Goal: Transaction & Acquisition: Purchase product/service

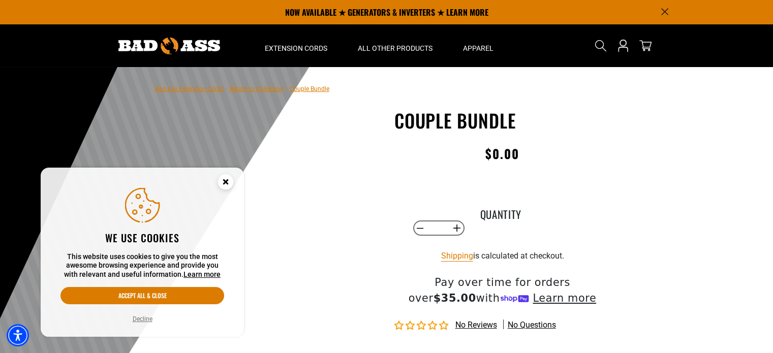
click at [482, 210] on label "Quantity" at bounding box center [500, 212] width 51 height 13
click at [448, 219] on input "*" at bounding box center [438, 227] width 21 height 17
click at [488, 184] on div "Couple Bundle Couple Bundle Regular price $0.00 Regular price Sale price 0.00 U…" at bounding box center [502, 285] width 216 height 350
click at [440, 186] on div "Couple Bundle Couple Bundle Regular price $0.00 Regular price Sale price 0.00 U…" at bounding box center [502, 285] width 216 height 350
click at [467, 187] on div "Couple Bundle Couple Bundle Regular price $0.00 Regular price Sale price 0.00 U…" at bounding box center [502, 285] width 216 height 350
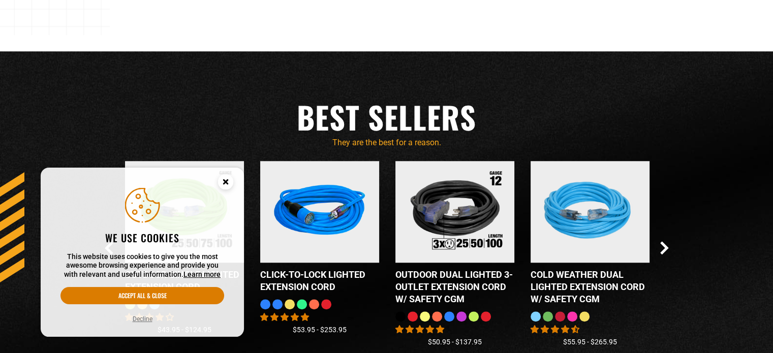
scroll to position [1067, 0]
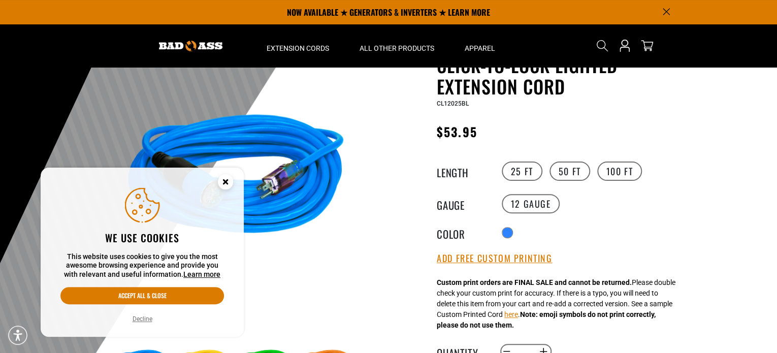
scroll to position [51, 0]
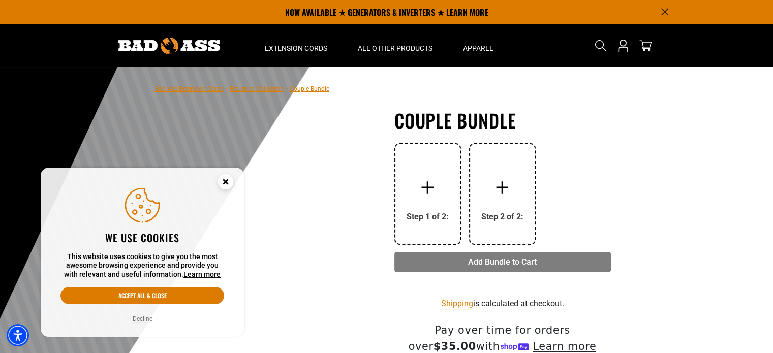
click at [418, 210] on div "Step 1 of 2:" at bounding box center [427, 194] width 42 height 54
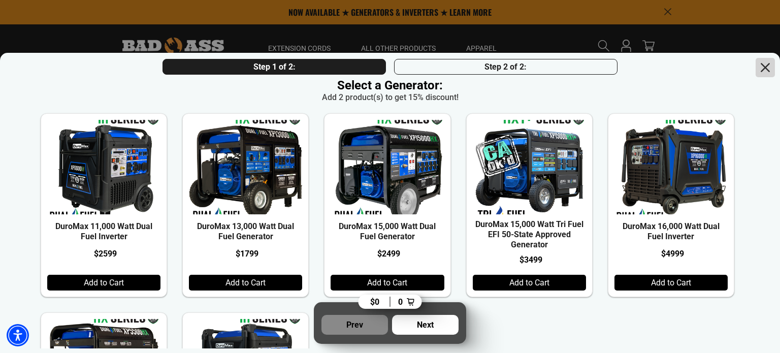
click at [760, 61] on icon at bounding box center [765, 67] width 17 height 17
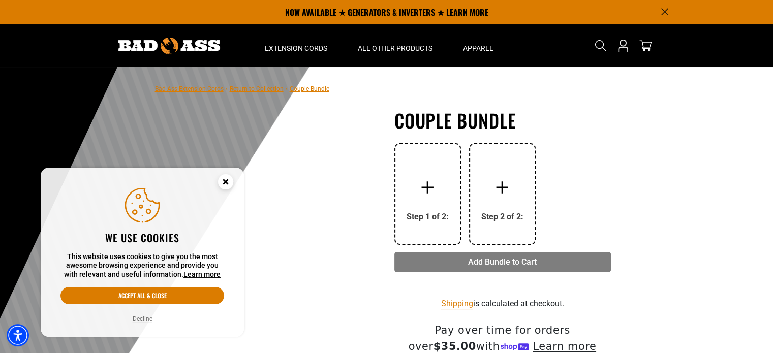
click at [430, 206] on div at bounding box center [427, 187] width 41 height 41
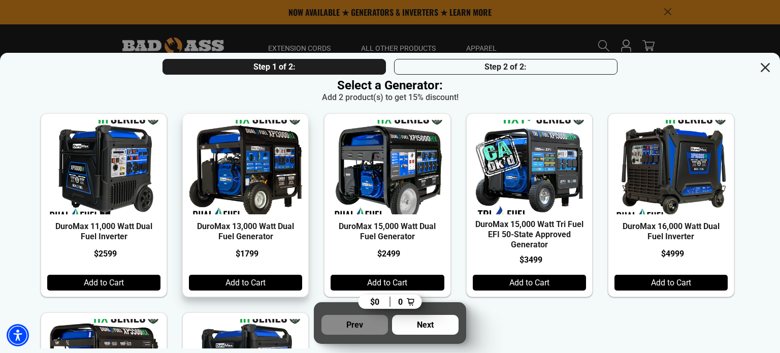
click at [272, 288] on div "Add to Cart" at bounding box center [245, 283] width 113 height 16
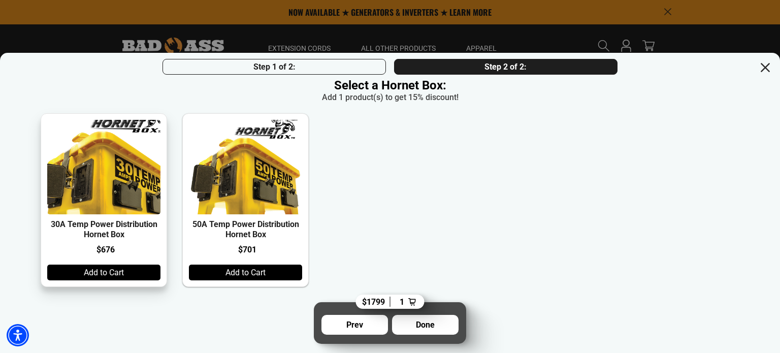
click at [104, 196] on img at bounding box center [104, 167] width 136 height 113
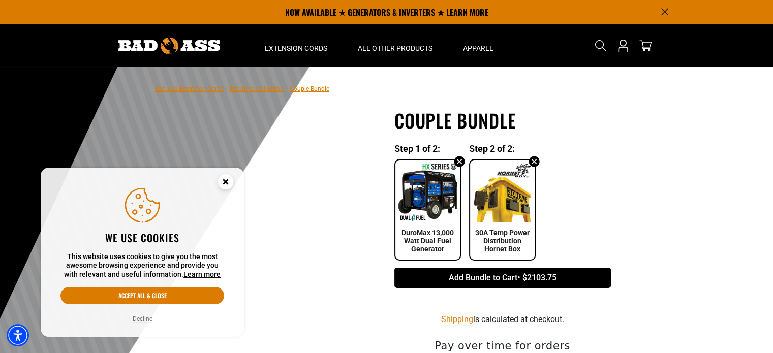
click at [421, 186] on img at bounding box center [427, 192] width 59 height 59
click at [455, 162] on icon at bounding box center [459, 161] width 11 height 11
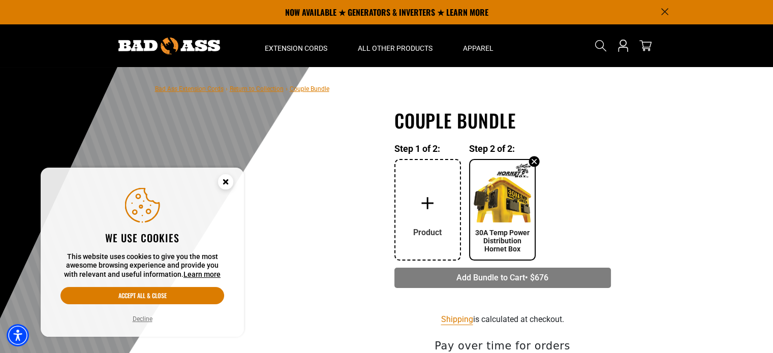
click at [538, 157] on div at bounding box center [534, 161] width 12 height 12
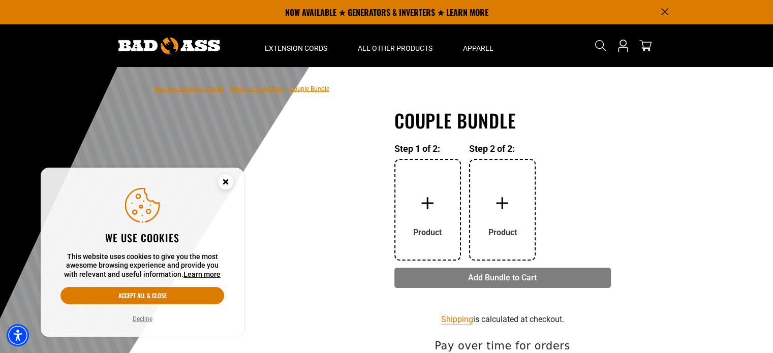
click at [436, 193] on div at bounding box center [427, 203] width 41 height 41
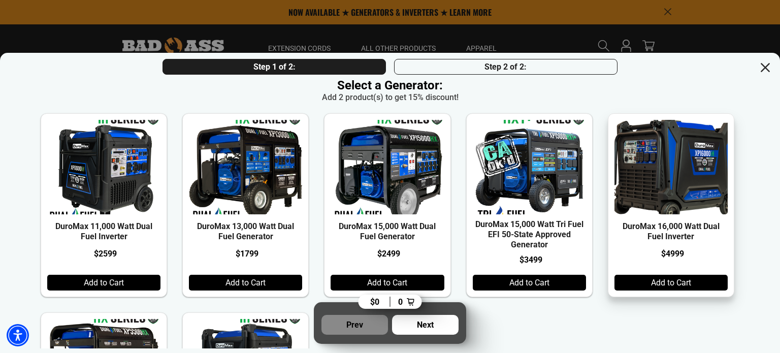
click at [677, 132] on img at bounding box center [671, 167] width 136 height 113
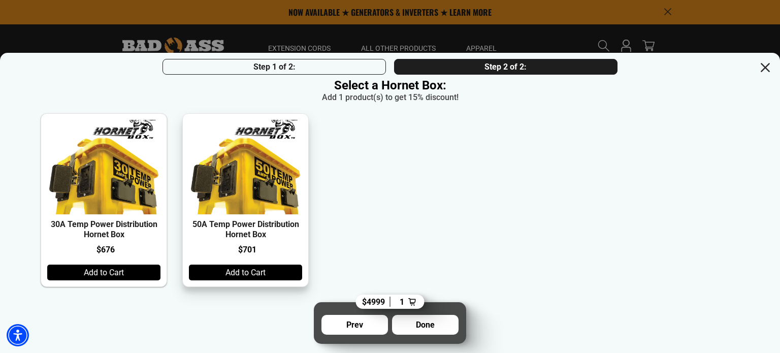
click at [306, 220] on div "50A Temp Power Distribution Hornet Box $701 Add to Cart" at bounding box center [245, 200] width 126 height 174
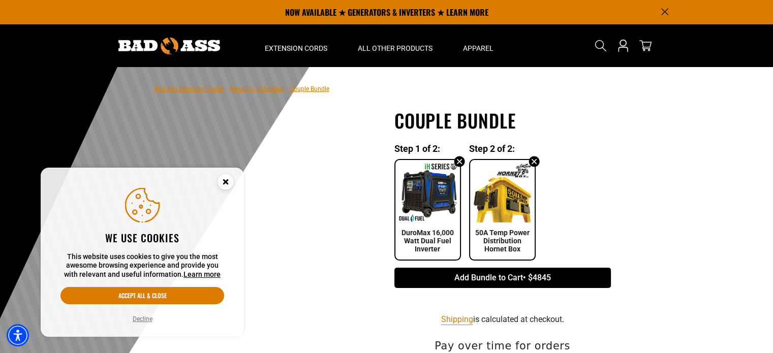
click at [458, 167] on icon at bounding box center [459, 161] width 11 height 11
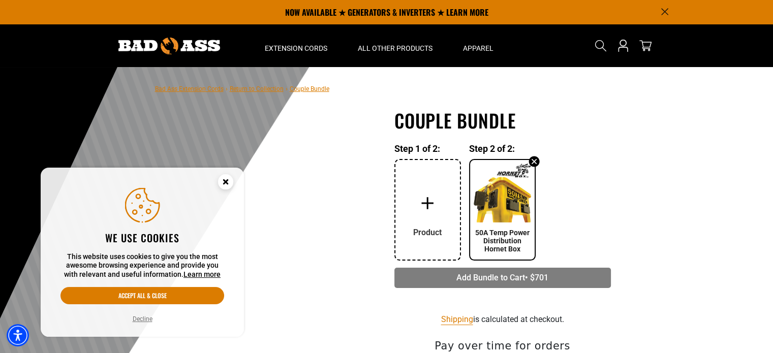
click at [533, 161] on icon at bounding box center [534, 161] width 11 height 11
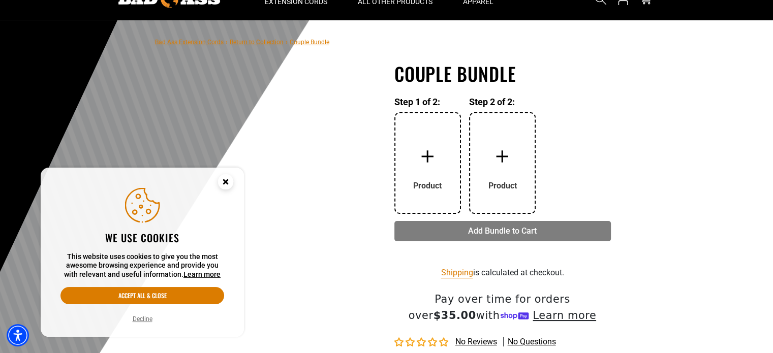
scroll to position [51, 0]
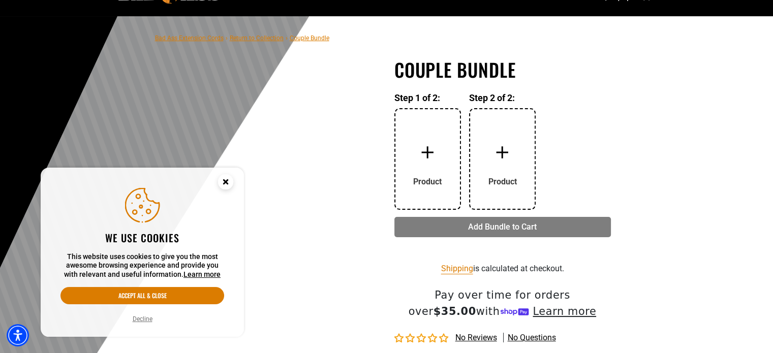
click at [436, 159] on div at bounding box center [427, 152] width 41 height 41
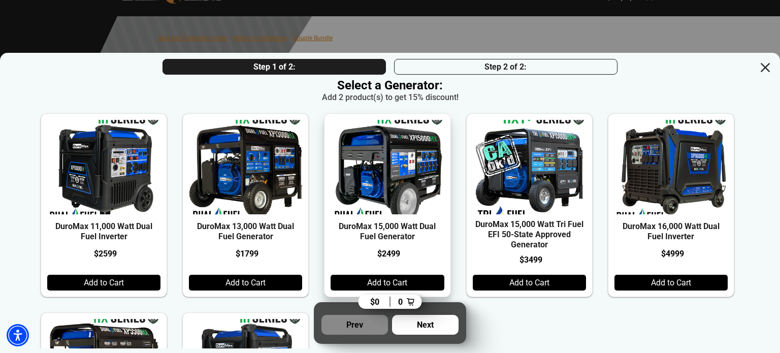
click at [451, 273] on div "DuroMax 15,000 Watt Dual Fuel Generator $2499 Add to Cart" at bounding box center [387, 205] width 126 height 184
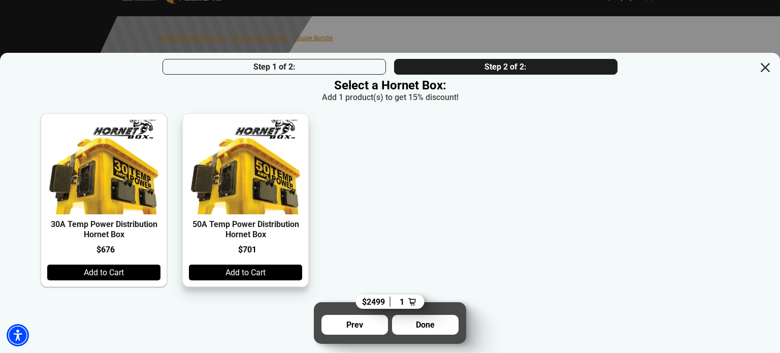
click at [230, 271] on div "Add to Cart" at bounding box center [245, 273] width 113 height 16
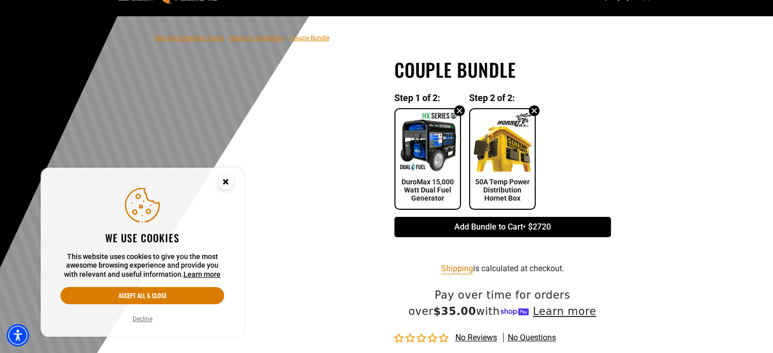
click at [455, 111] on icon at bounding box center [459, 110] width 11 height 11
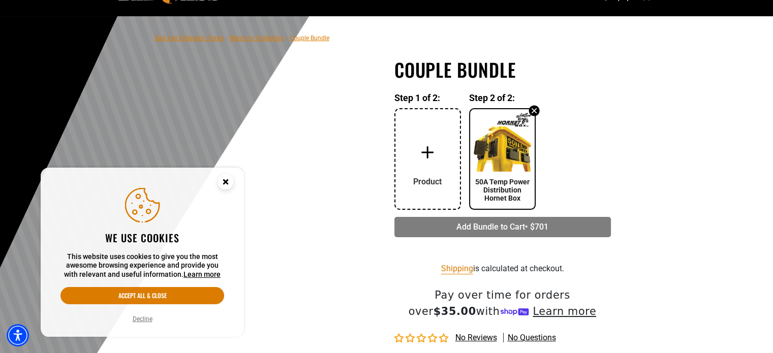
click at [532, 109] on icon at bounding box center [534, 111] width 12 height 12
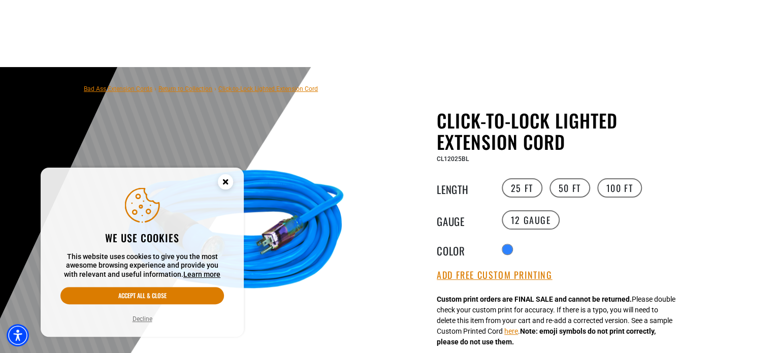
scroll to position [203, 0]
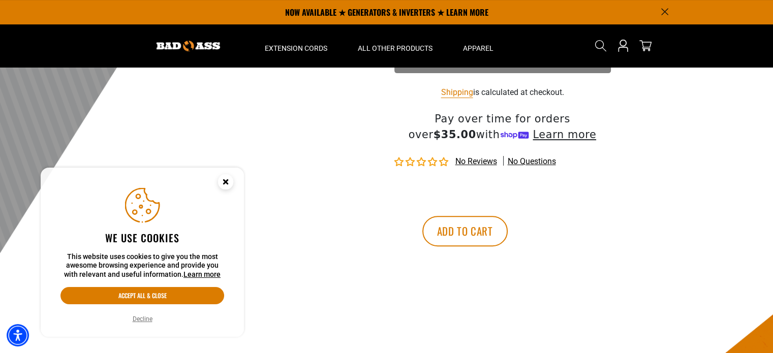
scroll to position [102, 0]
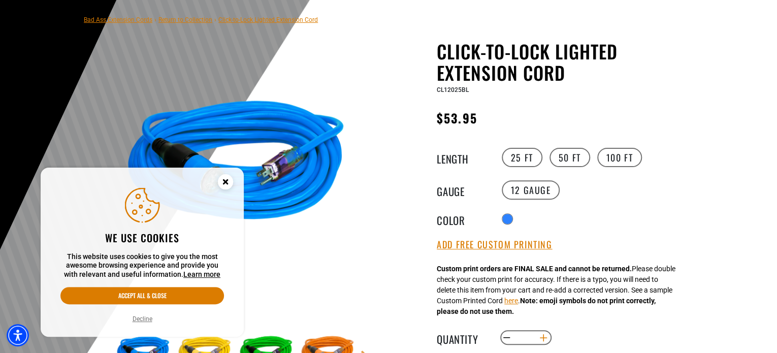
scroll to position [203, 0]
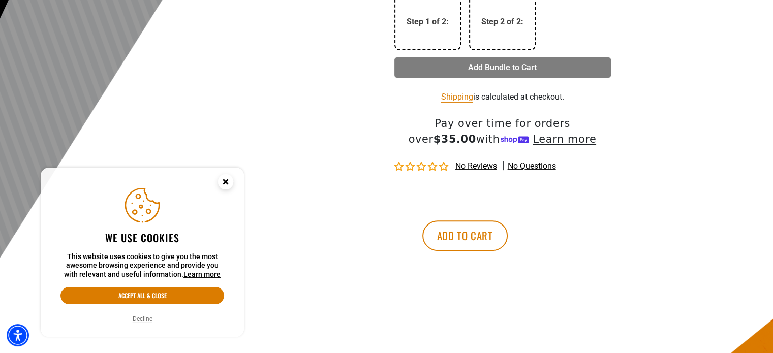
scroll to position [305, 0]
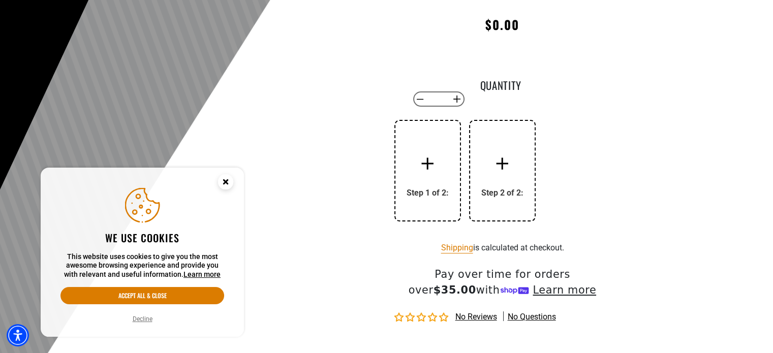
scroll to position [203, 0]
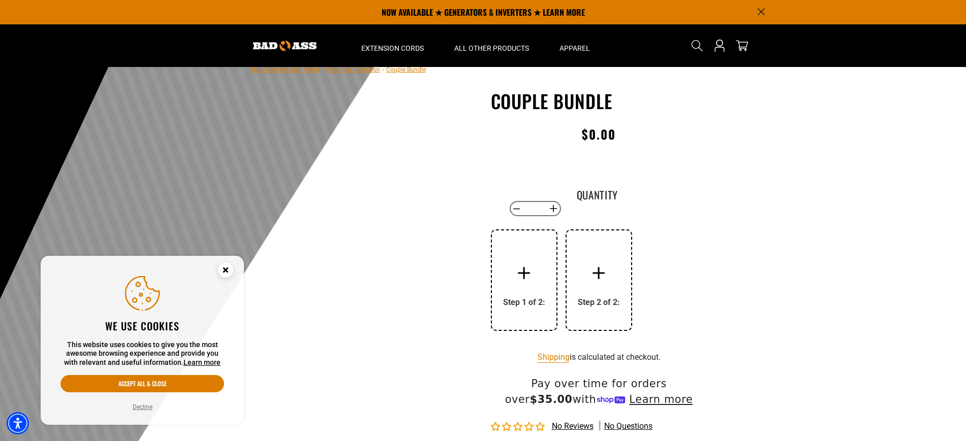
scroll to position [13, 0]
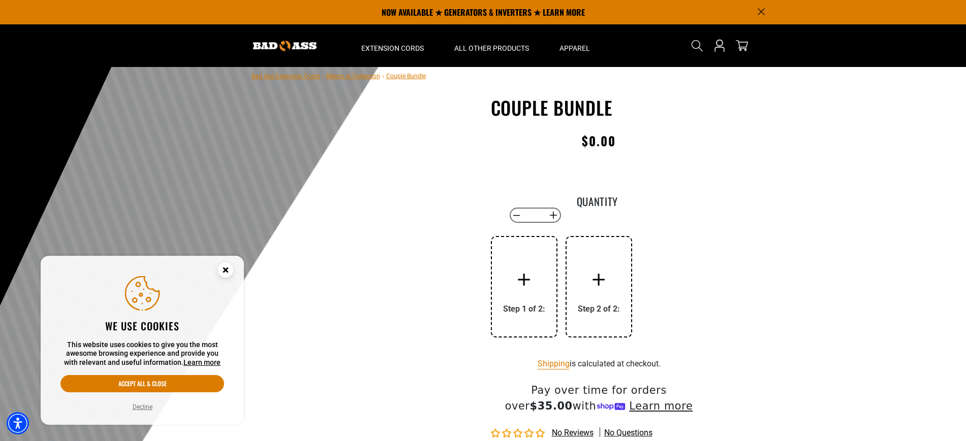
click at [553, 289] on div "Step 1 of 2:" at bounding box center [524, 287] width 67 height 102
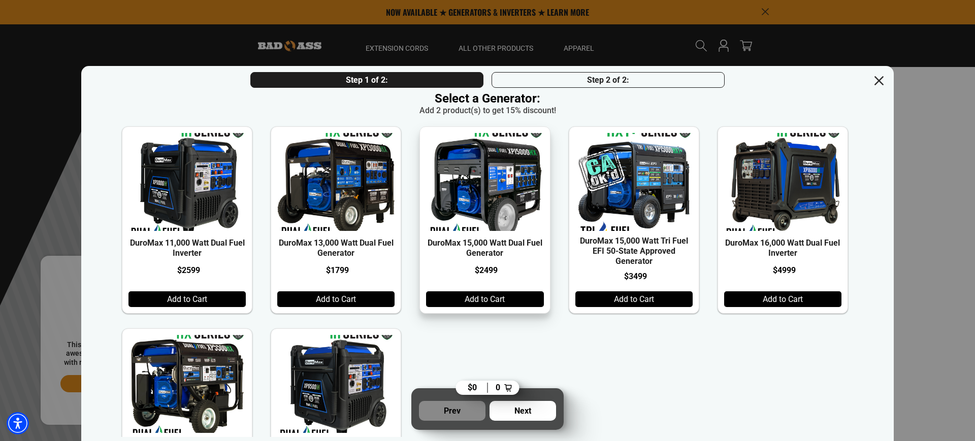
click at [460, 307] on div "Add to Cart" at bounding box center [484, 300] width 117 height 16
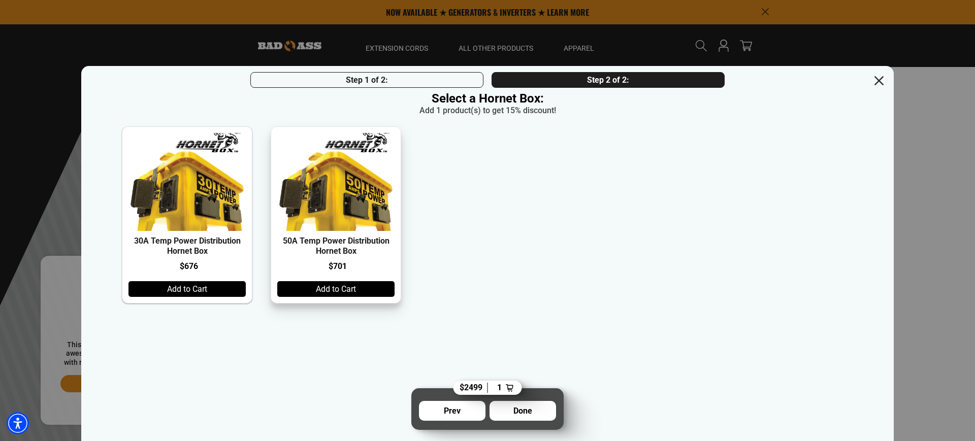
click at [349, 291] on div "Add to Cart" at bounding box center [335, 289] width 117 height 16
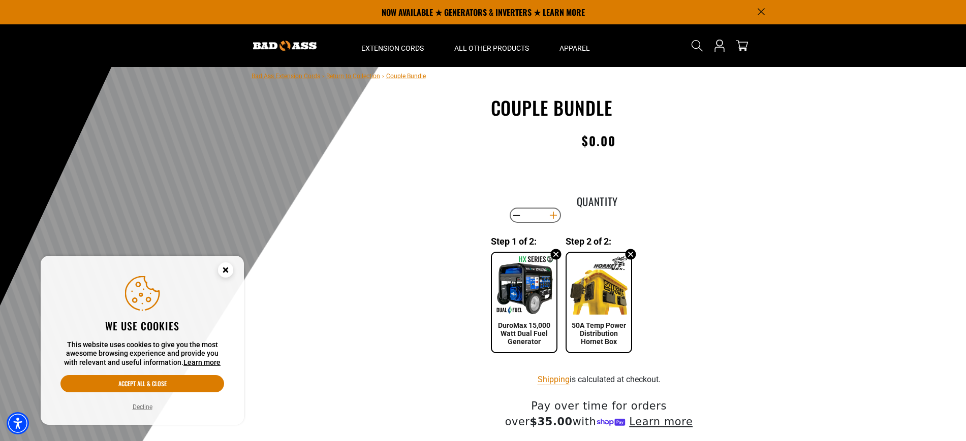
click at [553, 214] on button "Increase quantity for Couple Bundle" at bounding box center [553, 215] width 16 height 17
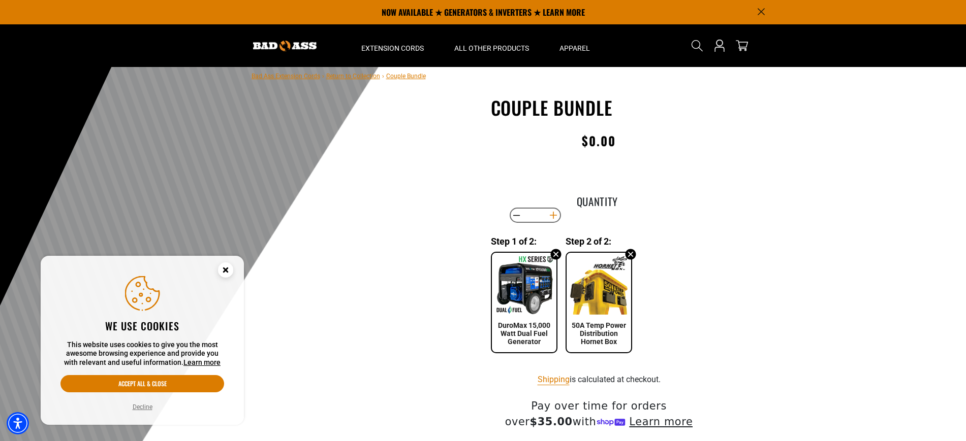
click at [553, 214] on button "Increase quantity for Couple Bundle" at bounding box center [553, 215] width 16 height 17
click at [517, 215] on button "Decrease quantity for Couple Bundle" at bounding box center [516, 215] width 16 height 17
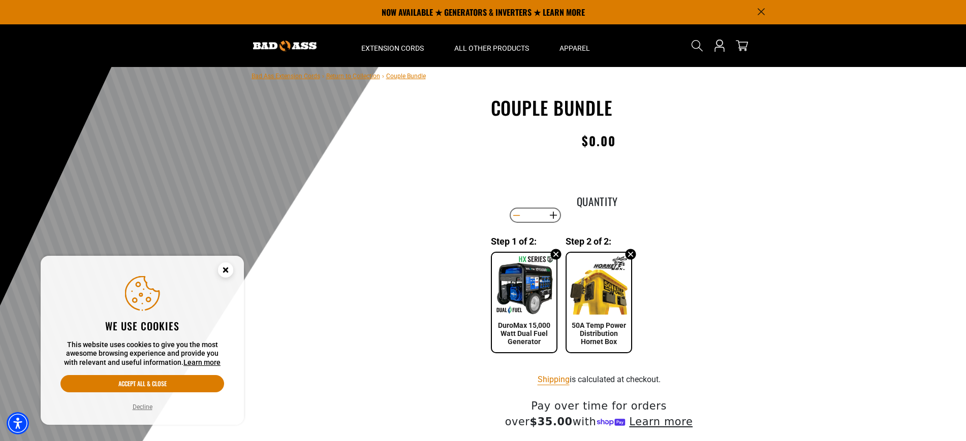
click at [517, 215] on button "Decrease quantity for Couple Bundle" at bounding box center [516, 215] width 16 height 17
type input "*"
click at [517, 215] on button "Decrease quantity for Couple Bundle" at bounding box center [516, 215] width 16 height 17
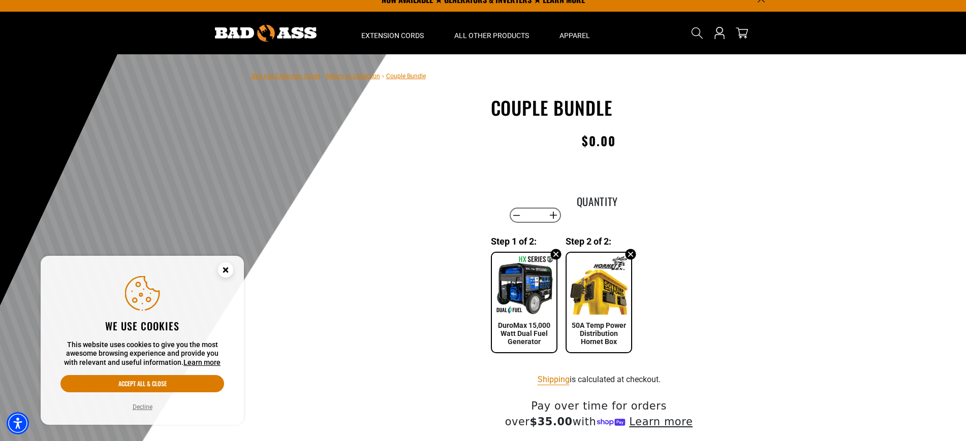
click at [562, 255] on div "Step 1 of 2: DuroMax 15,000 Watt Dual Fuel Generator DuroMax 15,000 Watt Dual F…" at bounding box center [599, 294] width 216 height 117
click at [558, 255] on icon at bounding box center [555, 254] width 11 height 11
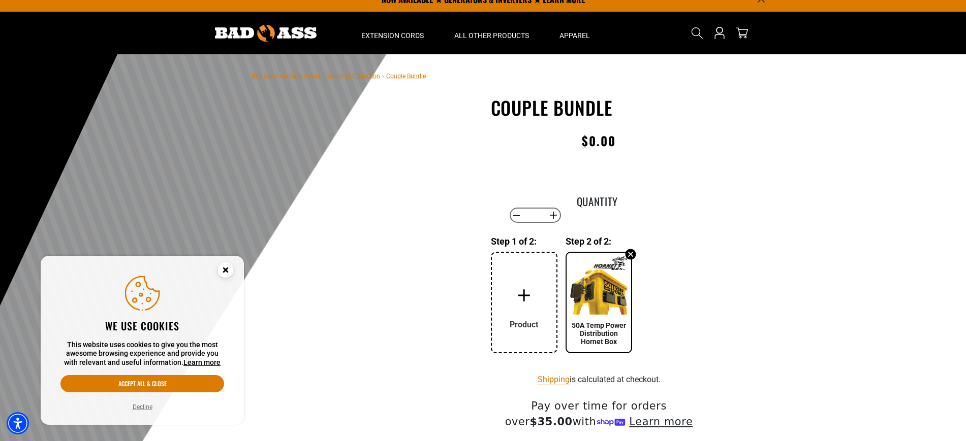
click at [631, 255] on icon at bounding box center [630, 254] width 12 height 12
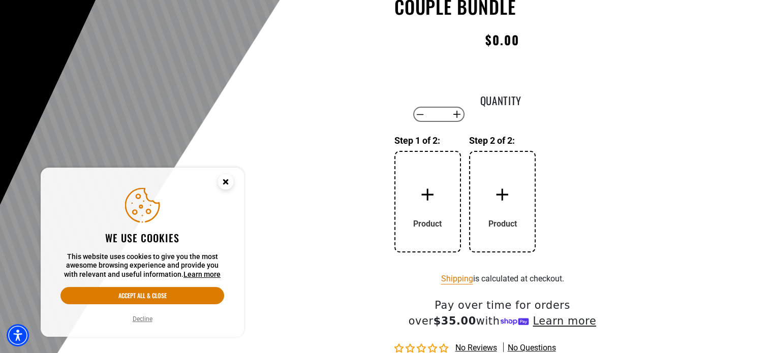
scroll to position [12, 0]
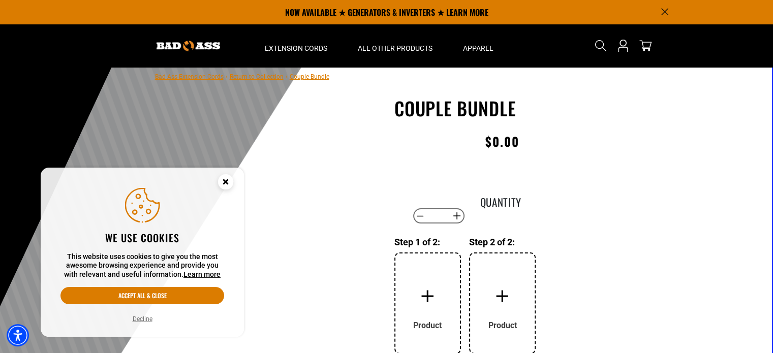
drag, startPoint x: 478, startPoint y: 136, endPoint x: 513, endPoint y: 136, distance: 35.0
click at [513, 136] on div "Regular price $0.00 Regular price Sale price 0.00 Unit price / per Sale Sold out" at bounding box center [502, 144] width 216 height 26
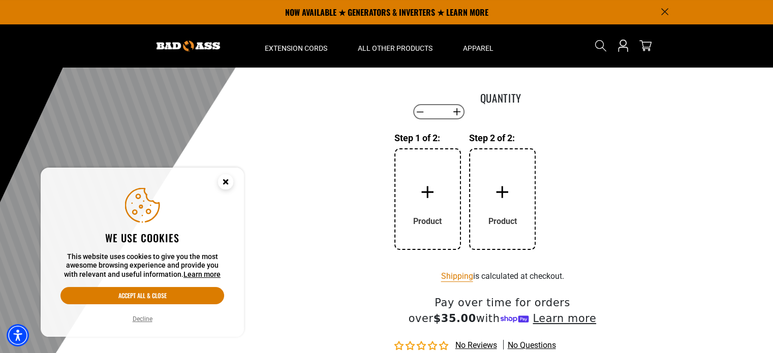
scroll to position [114, 0]
